Goal: Check status

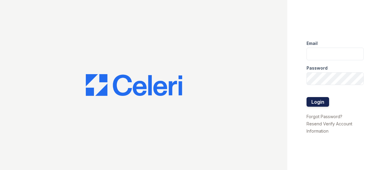
type input "renewspringfield@trinity-pm.com"
click at [319, 101] on button "Login" at bounding box center [317, 102] width 23 height 10
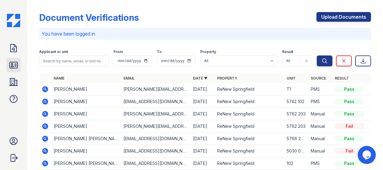
click at [9, 63] on icon at bounding box center [14, 65] width 10 height 10
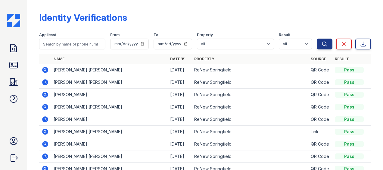
click at [46, 119] on icon at bounding box center [45, 119] width 7 height 7
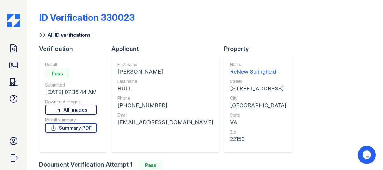
click at [72, 110] on link "All Images" at bounding box center [71, 110] width 52 height 10
click at [76, 128] on link "Summary PDF" at bounding box center [71, 128] width 52 height 10
